Goal: Task Accomplishment & Management: Use online tool/utility

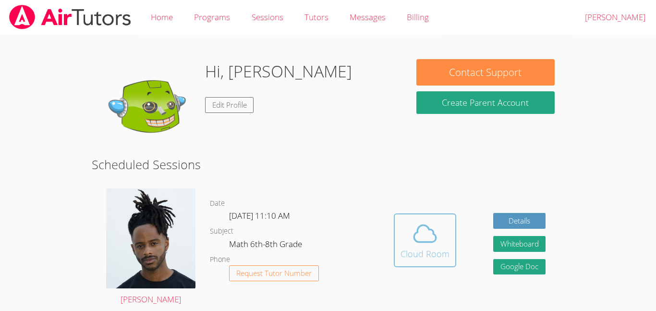
click at [425, 237] on icon at bounding box center [425, 233] width 27 height 27
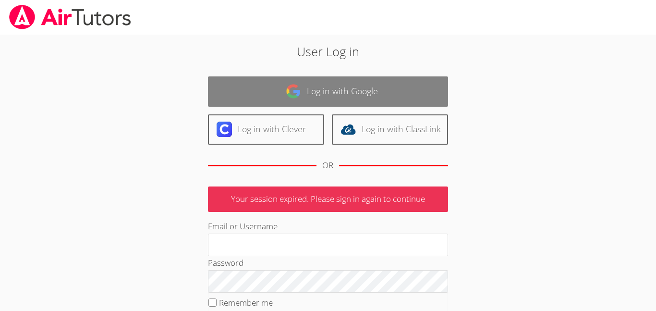
click at [284, 92] on link "Log in with Google" at bounding box center [328, 91] width 240 height 30
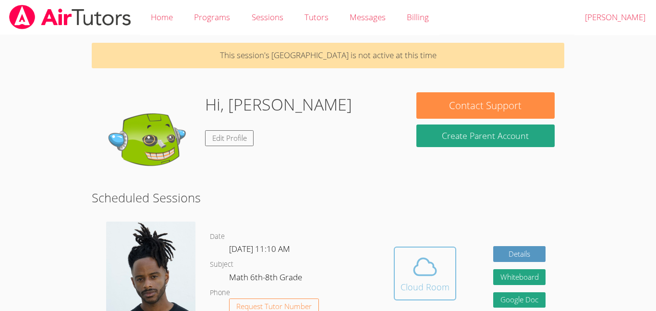
click at [428, 272] on icon at bounding box center [425, 266] width 27 height 27
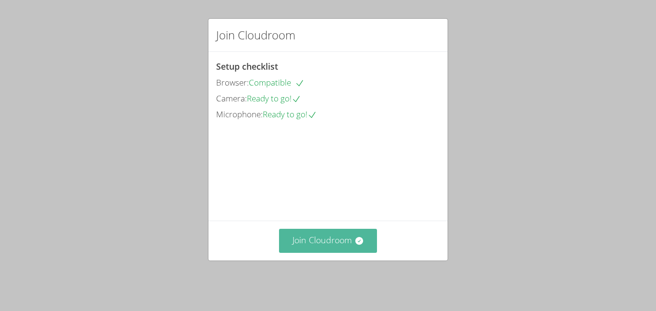
click at [339, 241] on button "Join Cloudroom" at bounding box center [328, 241] width 99 height 24
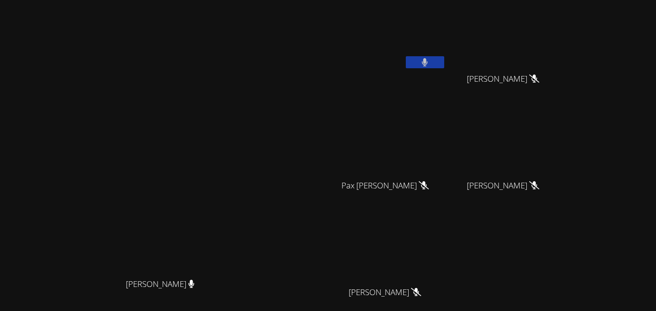
click at [446, 60] on div "[PERSON_NAME]" at bounding box center [389, 38] width 114 height 69
click at [444, 56] on button at bounding box center [425, 62] width 38 height 12
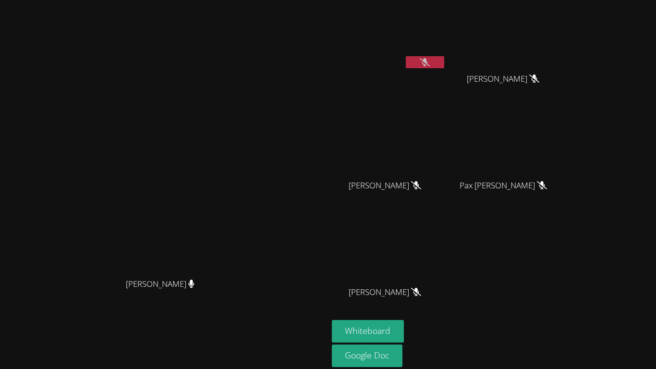
click at [444, 61] on button at bounding box center [425, 62] width 38 height 12
click at [444, 57] on button at bounding box center [425, 62] width 38 height 12
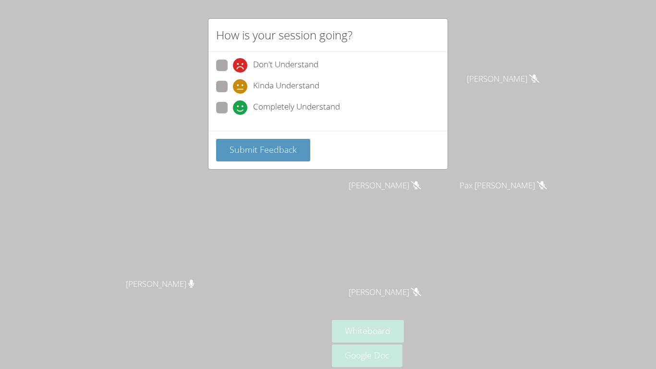
click at [233, 115] on span at bounding box center [233, 115] width 0 height 0
click at [233, 110] on input "Completely Understand" at bounding box center [237, 106] width 8 height 8
radio input "true"
click at [245, 139] on button "Submit Feedback" at bounding box center [263, 150] width 94 height 23
